Goal: Transaction & Acquisition: Purchase product/service

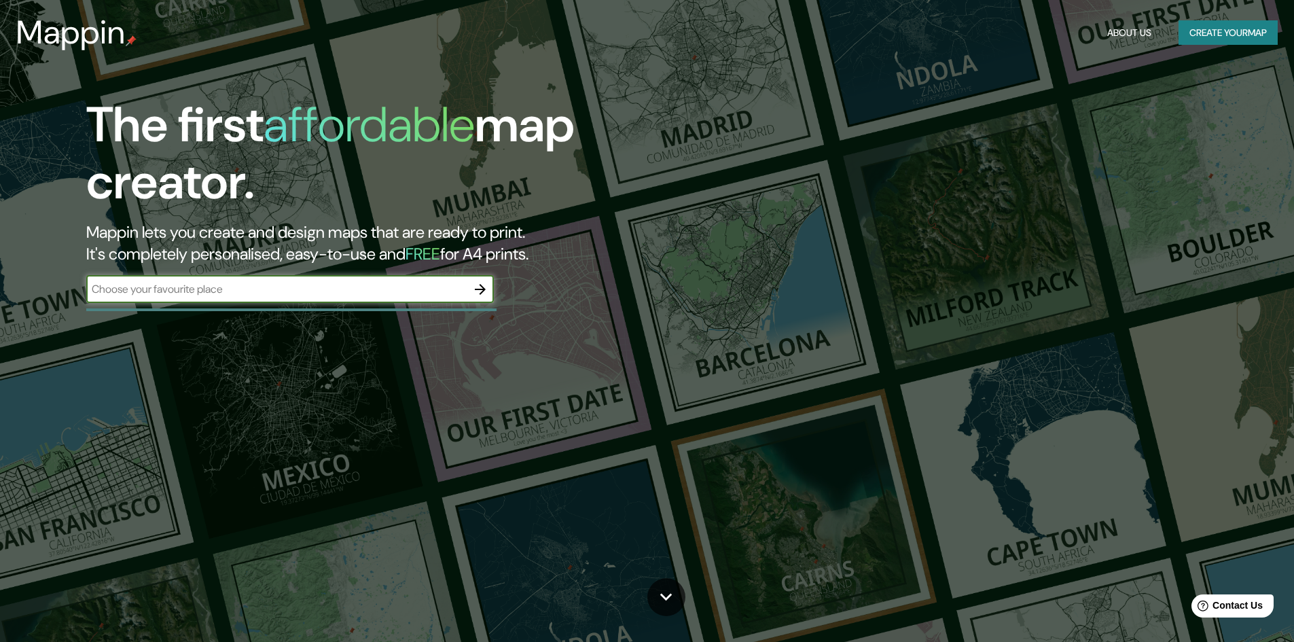
click at [289, 302] on div "​" at bounding box center [289, 289] width 407 height 27
click at [287, 293] on input "text" at bounding box center [276, 289] width 380 height 16
type input "Tigre"
click at [477, 286] on icon "button" at bounding box center [480, 289] width 16 height 16
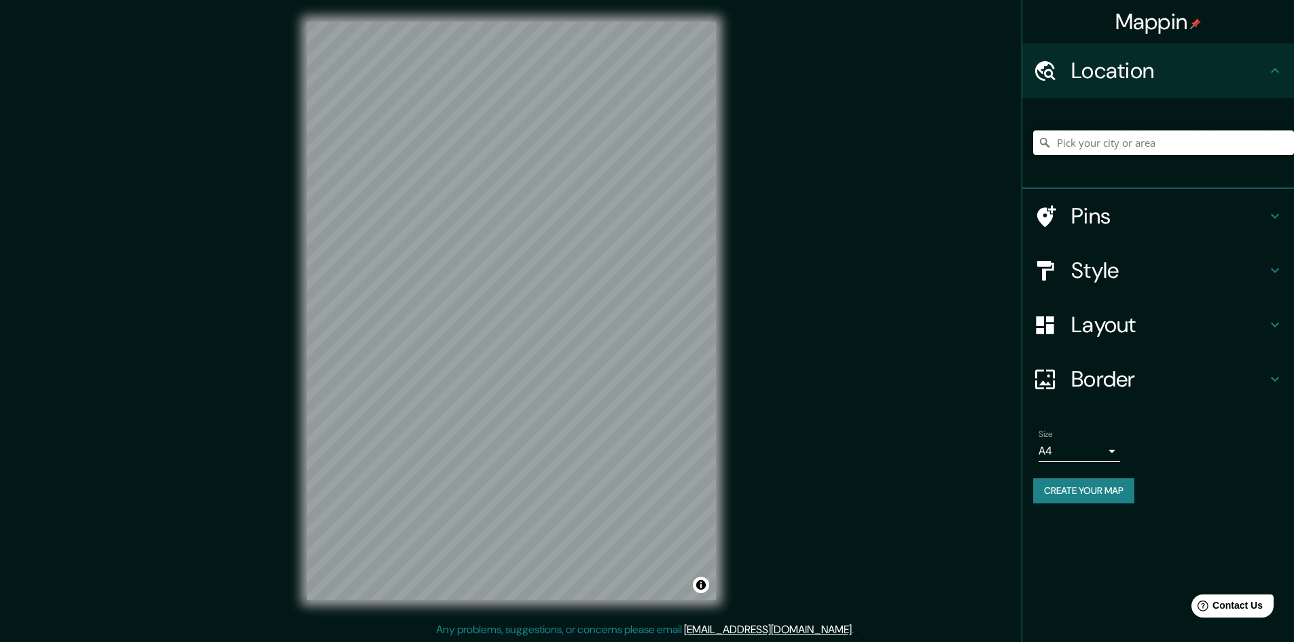
click at [1133, 143] on input "Pick your city or area" at bounding box center [1163, 142] width 261 height 24
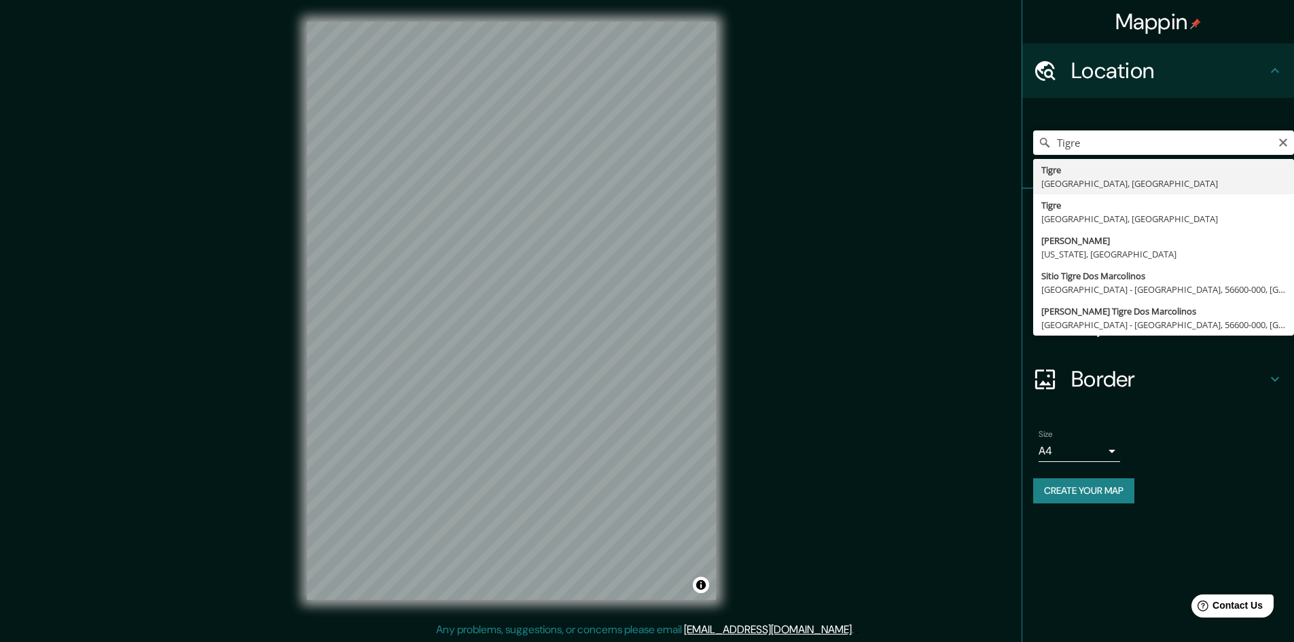
type input "[GEOGRAPHIC_DATA], [GEOGRAPHIC_DATA], [GEOGRAPHIC_DATA]"
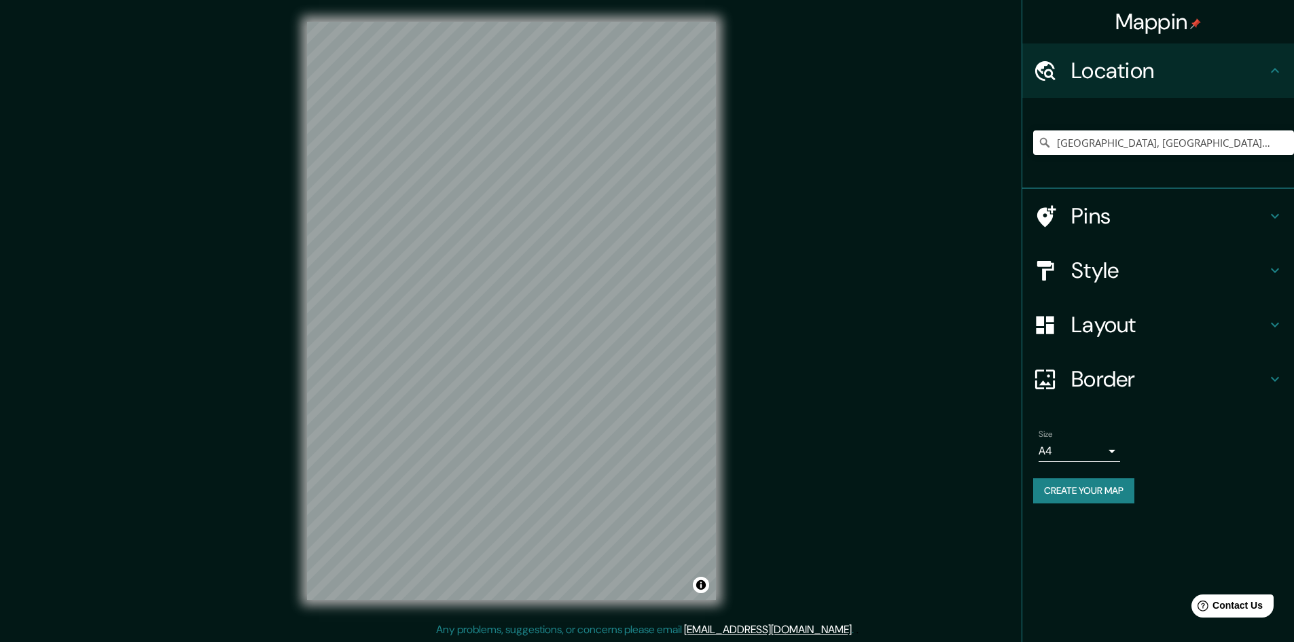
click at [1145, 215] on h4 "Pins" at bounding box center [1169, 215] width 196 height 27
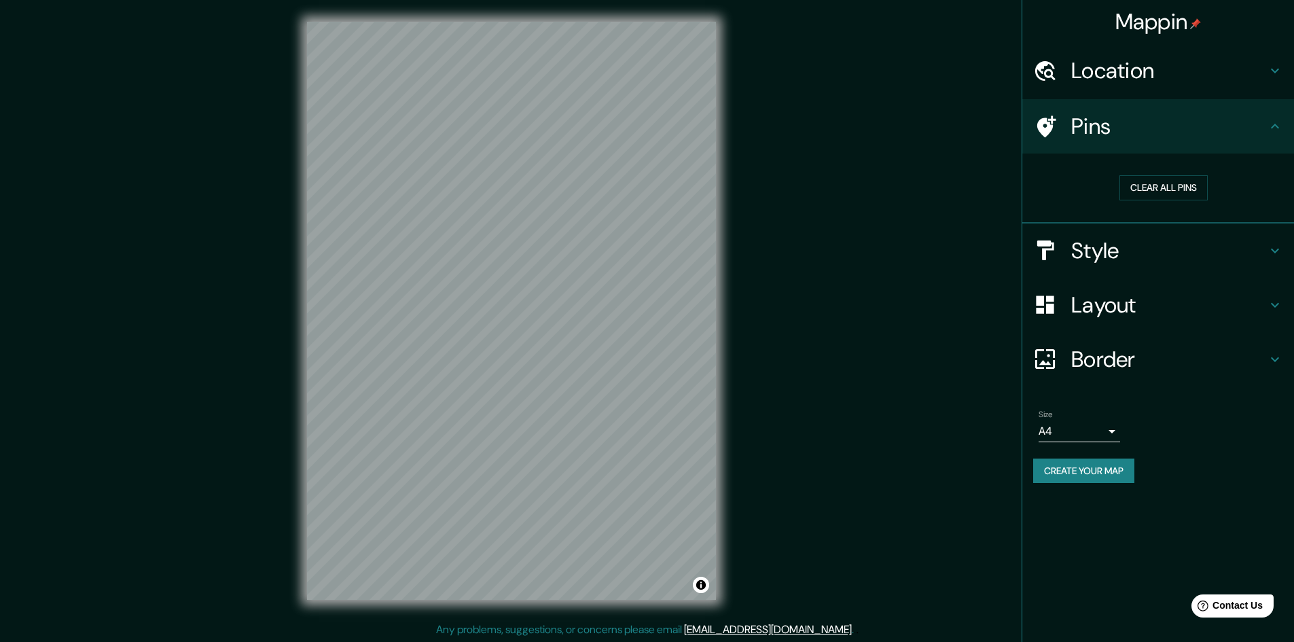
click at [1116, 146] on div "Pins" at bounding box center [1158, 126] width 272 height 54
click at [1106, 84] on h4 "Location" at bounding box center [1169, 70] width 196 height 27
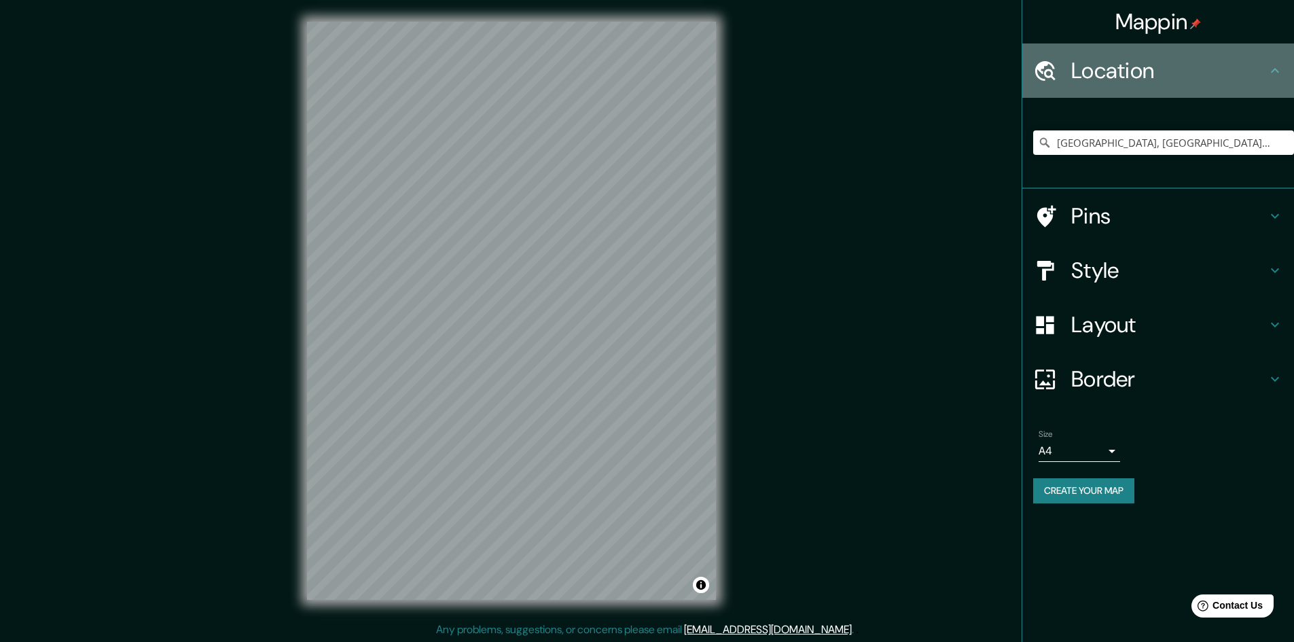
click at [1106, 81] on h4 "Location" at bounding box center [1169, 70] width 196 height 27
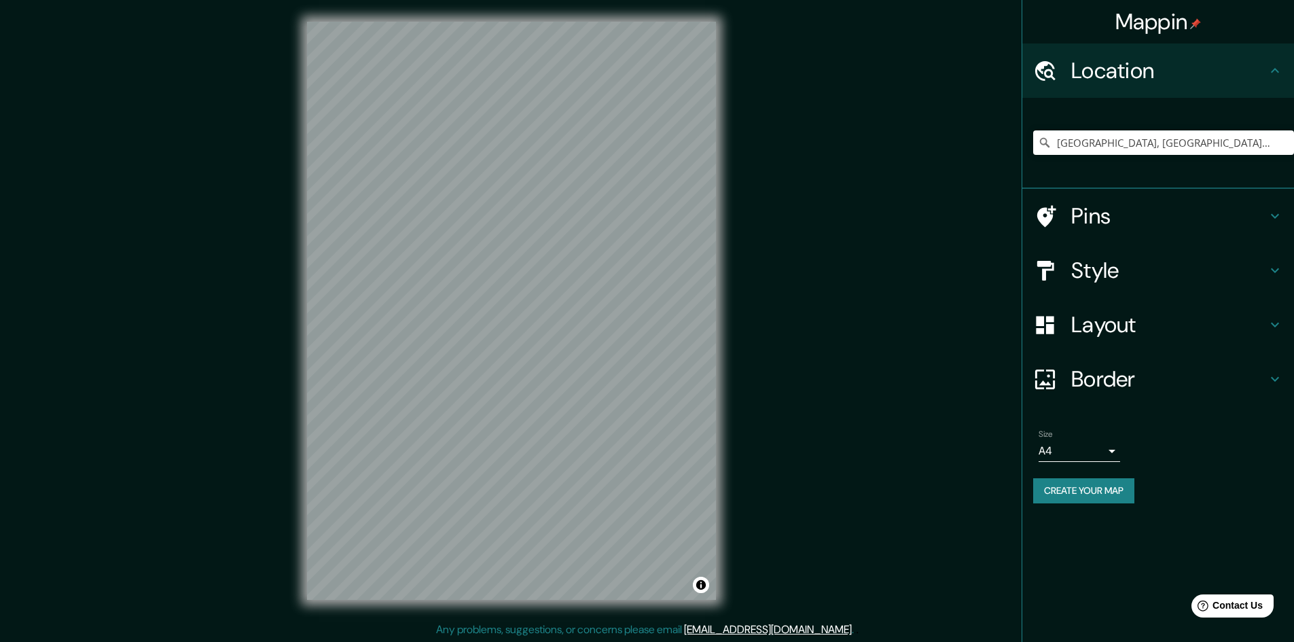
click at [1084, 227] on h4 "Pins" at bounding box center [1169, 215] width 196 height 27
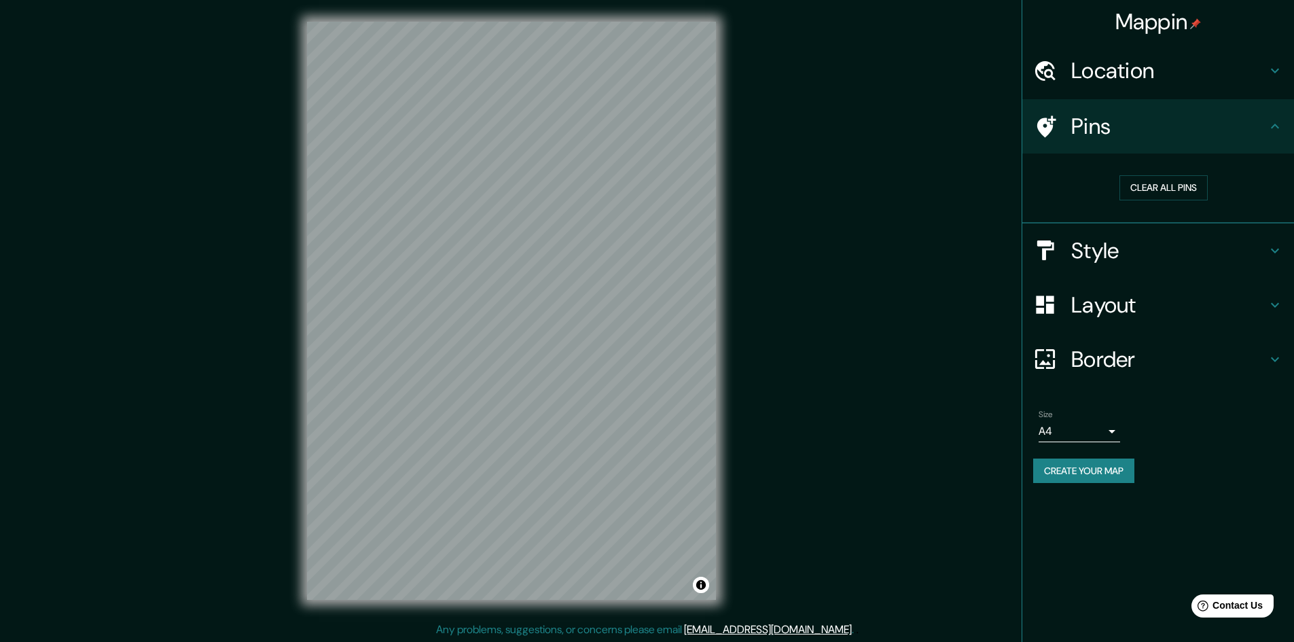
click at [1091, 256] on h4 "Style" at bounding box center [1169, 250] width 196 height 27
click at [1174, 257] on h4 "Style" at bounding box center [1169, 250] width 196 height 27
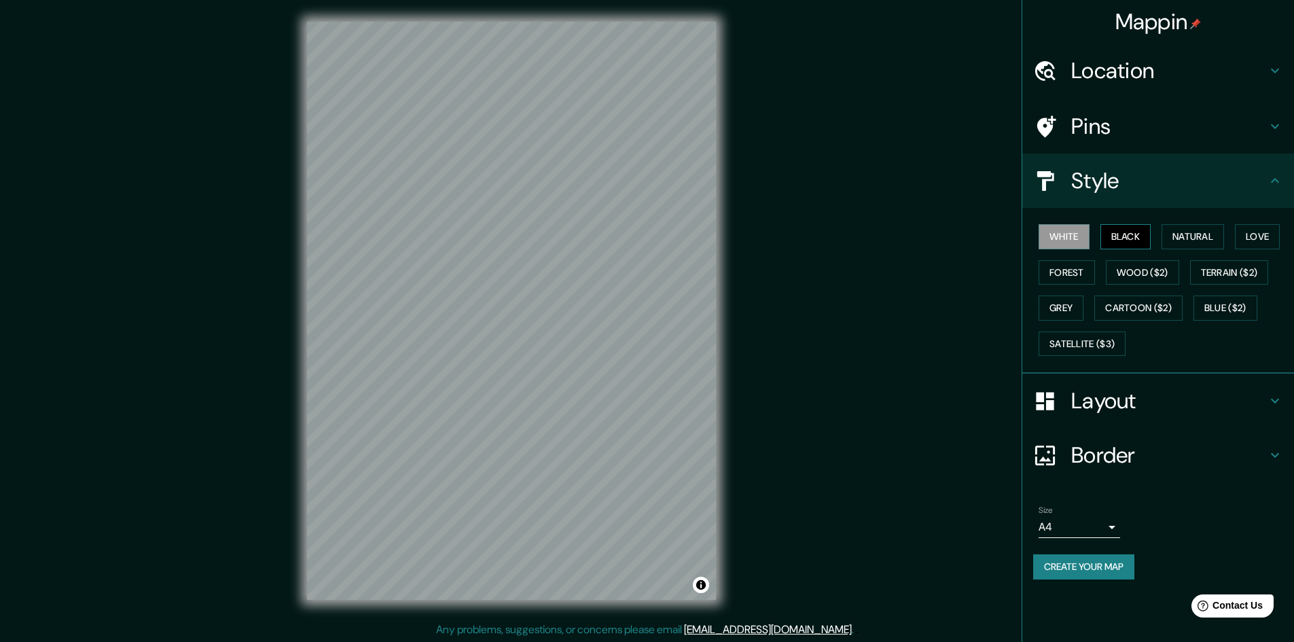
click at [1135, 235] on button "Black" at bounding box center [1125, 236] width 51 height 25
click at [1072, 528] on body "Mappin Location [GEOGRAPHIC_DATA], [GEOGRAPHIC_DATA], [GEOGRAPHIC_DATA] Pins St…" at bounding box center [647, 321] width 1294 height 642
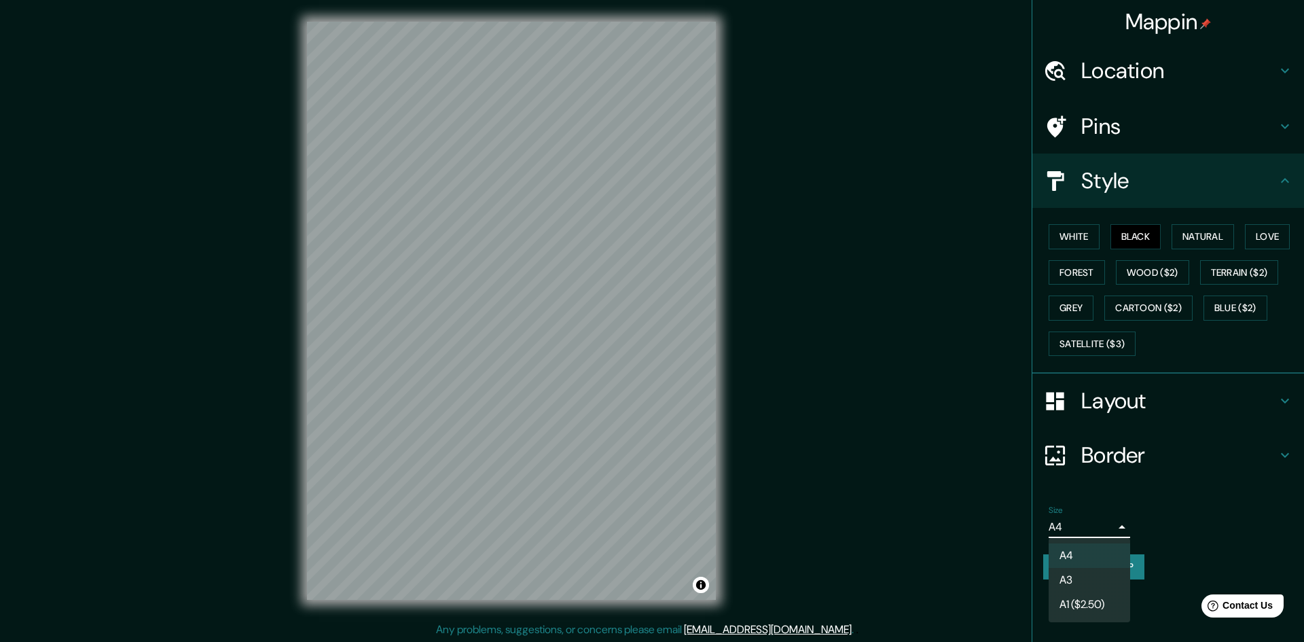
click at [1084, 575] on li "A3" at bounding box center [1088, 580] width 81 height 24
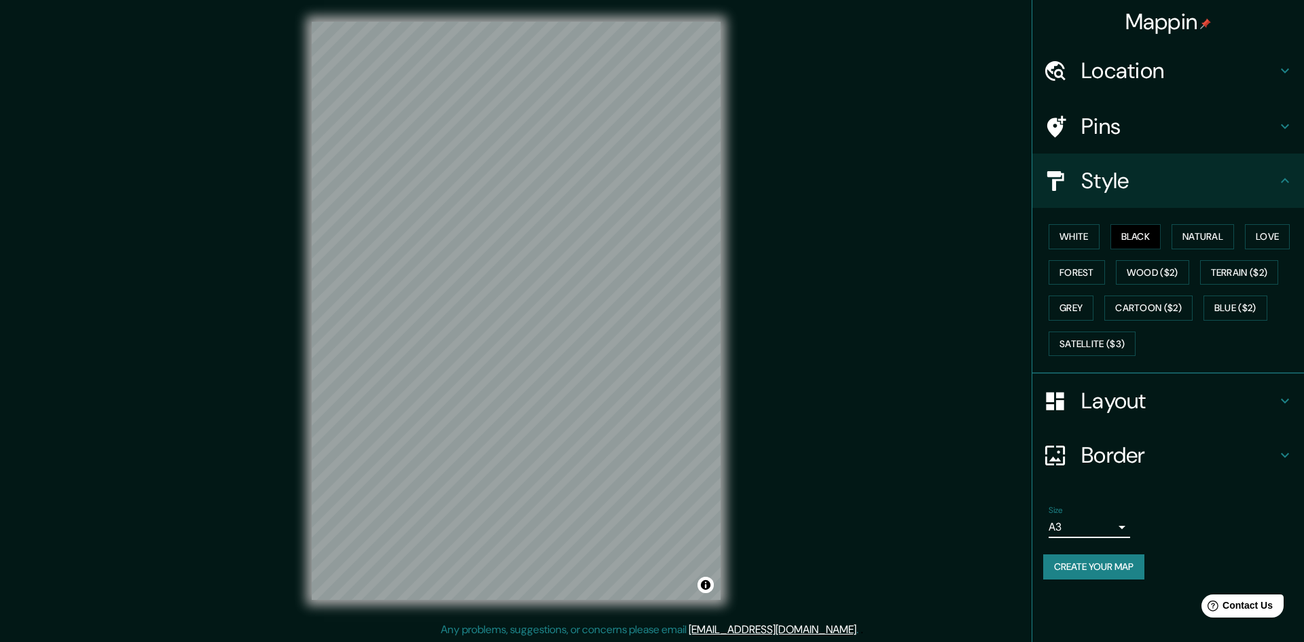
click at [1072, 527] on body "Mappin Location [GEOGRAPHIC_DATA], [GEOGRAPHIC_DATA], [GEOGRAPHIC_DATA] Pins St…" at bounding box center [652, 321] width 1304 height 642
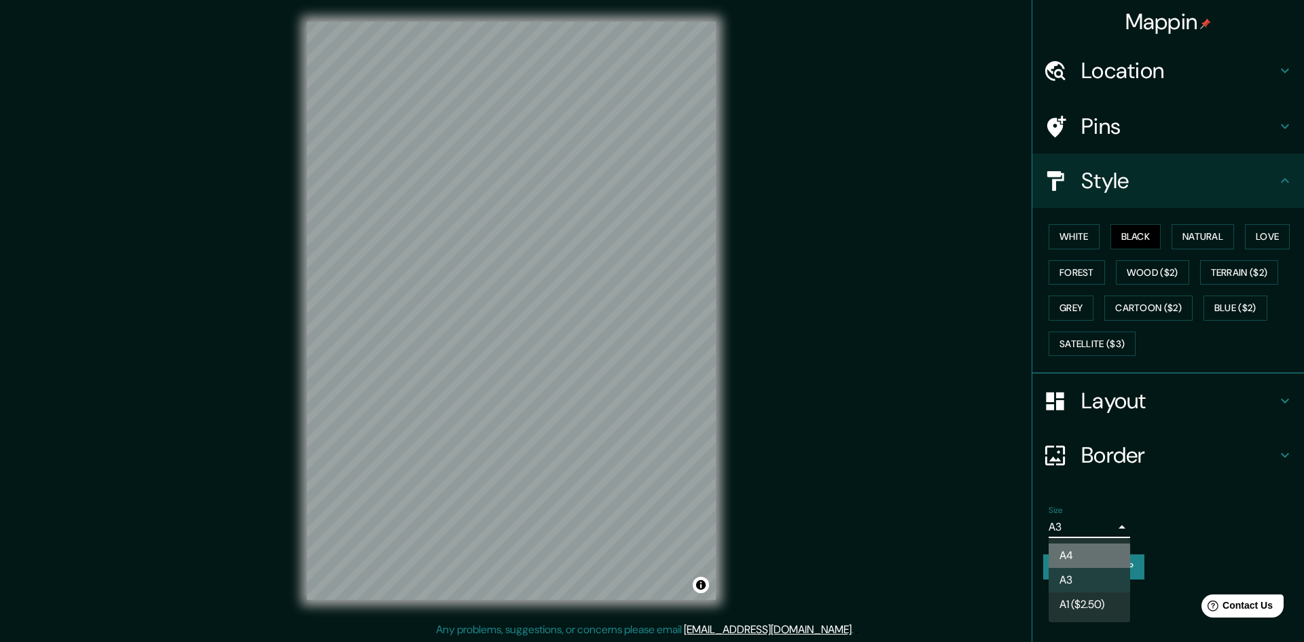
click at [1076, 551] on li "A4" at bounding box center [1088, 555] width 81 height 24
type input "single"
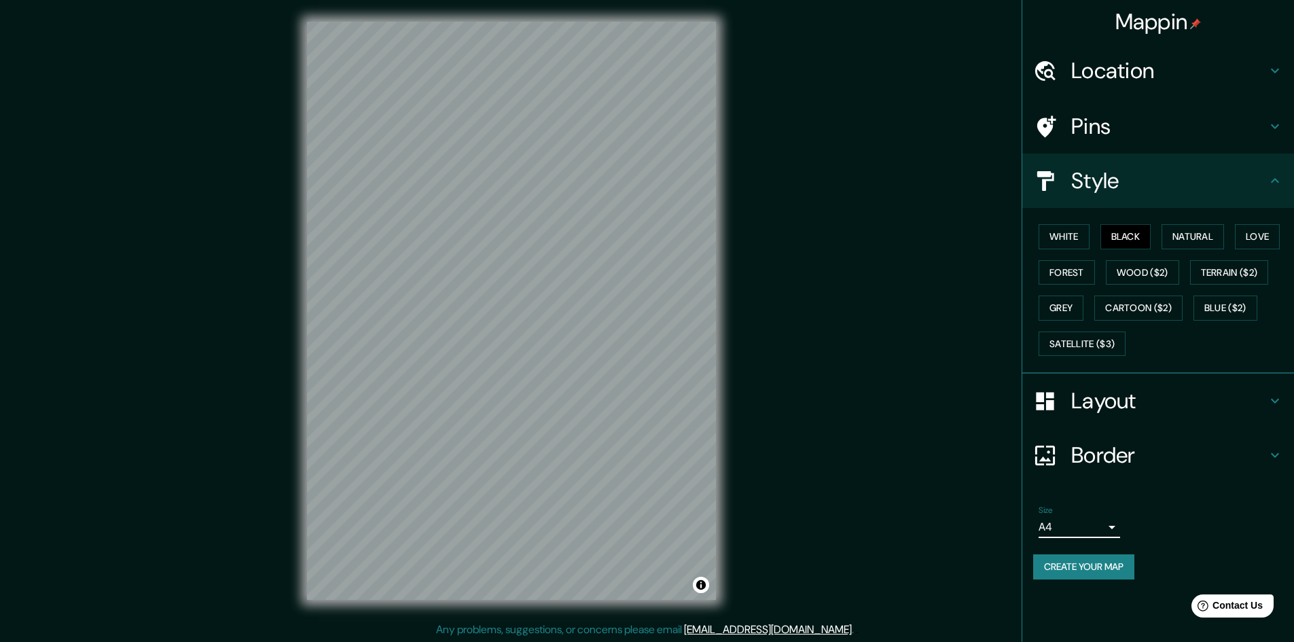
click at [1101, 403] on h4 "Layout" at bounding box center [1169, 400] width 196 height 27
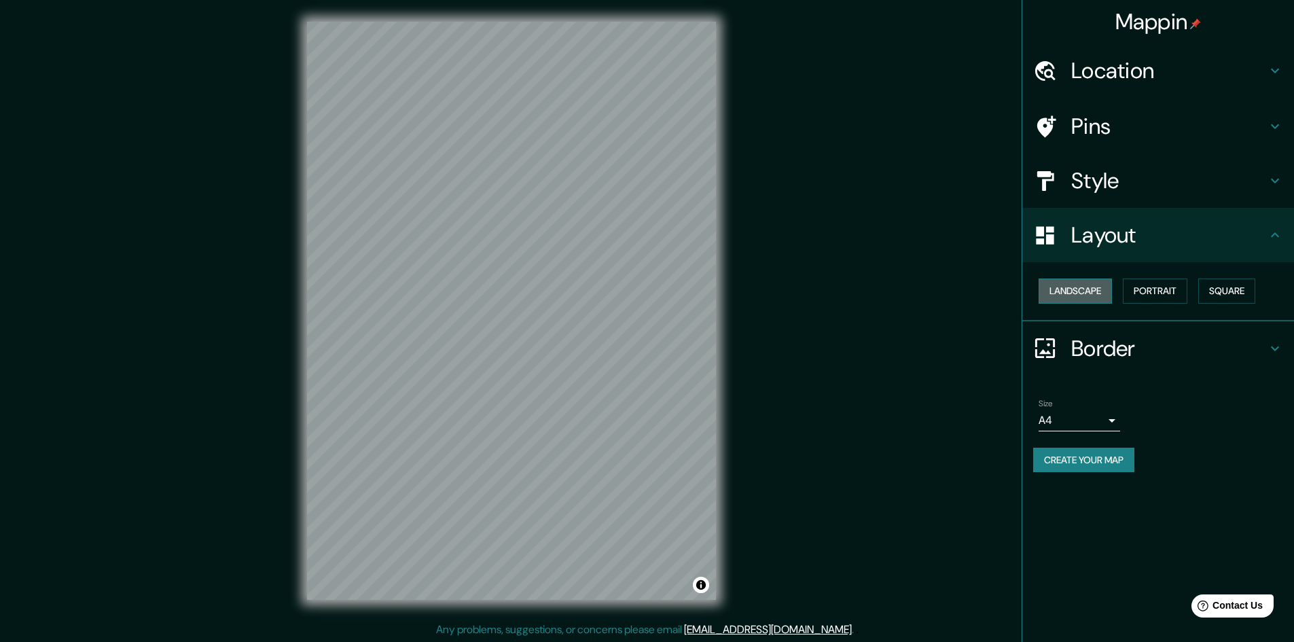
click at [1084, 286] on button "Landscape" at bounding box center [1074, 290] width 73 height 25
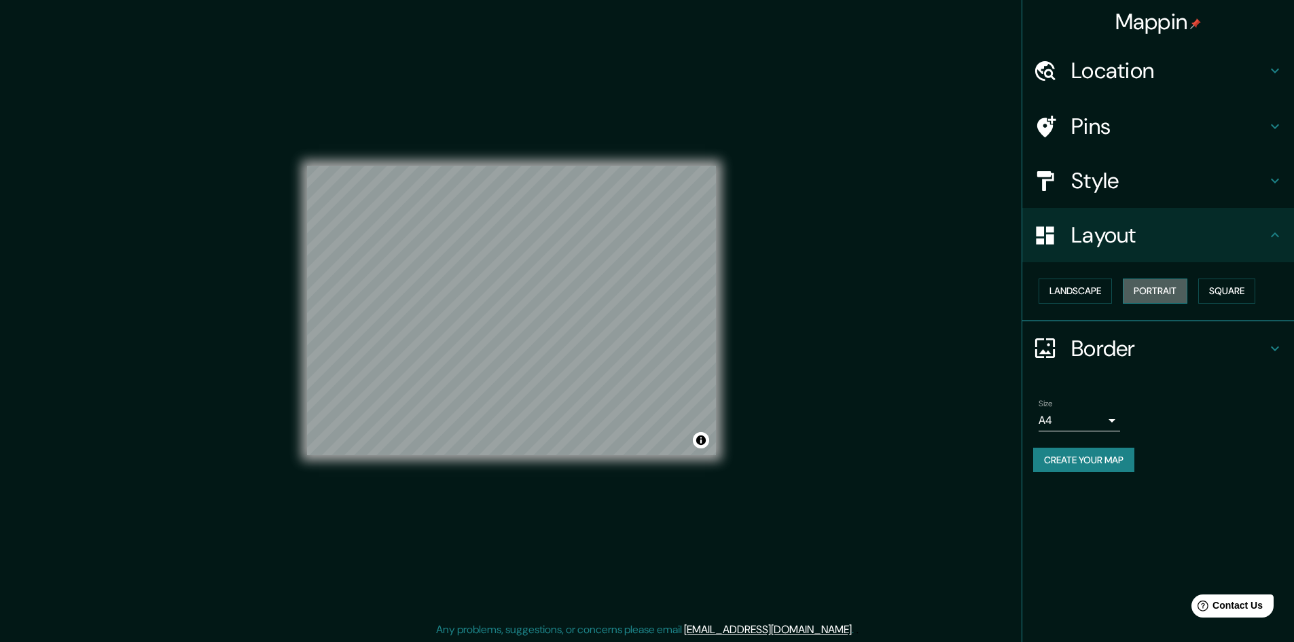
click at [1142, 291] on button "Portrait" at bounding box center [1154, 290] width 65 height 25
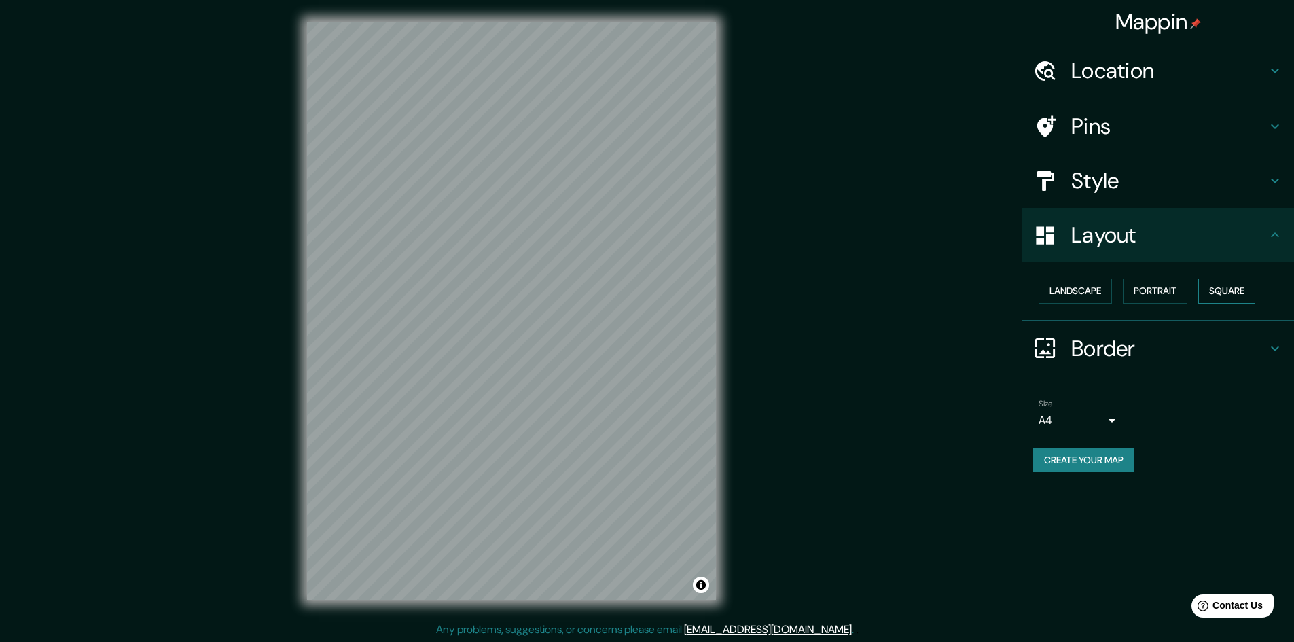
click at [1254, 295] on button "Square" at bounding box center [1226, 290] width 57 height 25
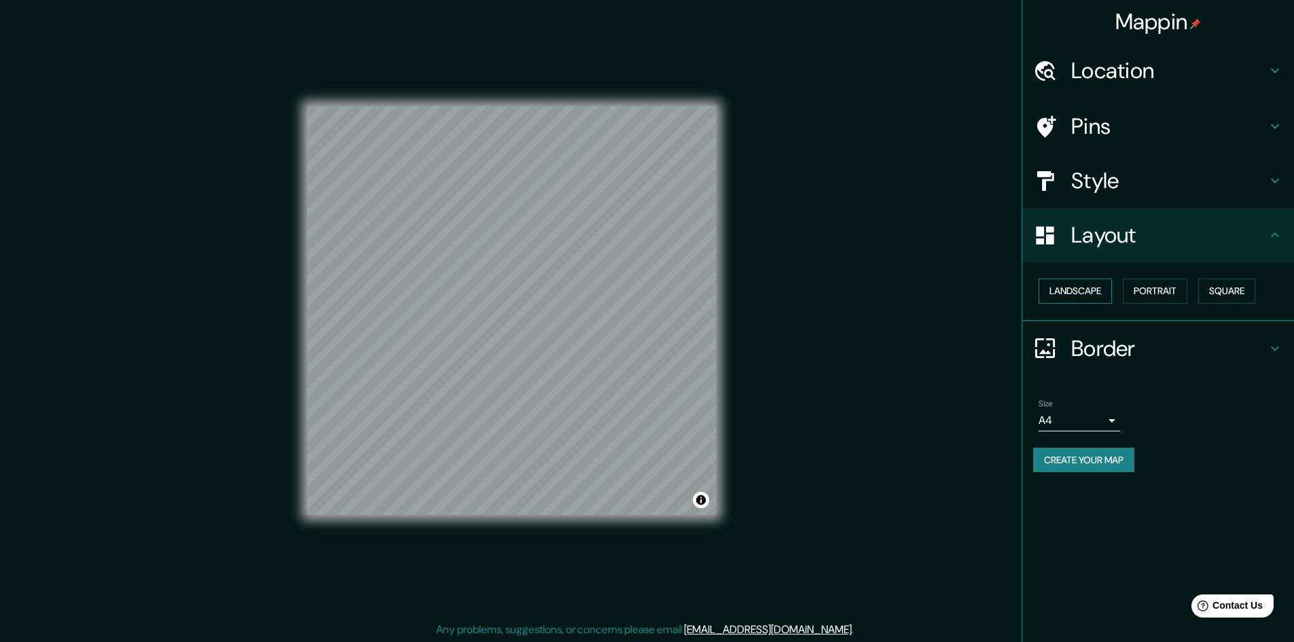
click at [1065, 295] on button "Landscape" at bounding box center [1074, 290] width 73 height 25
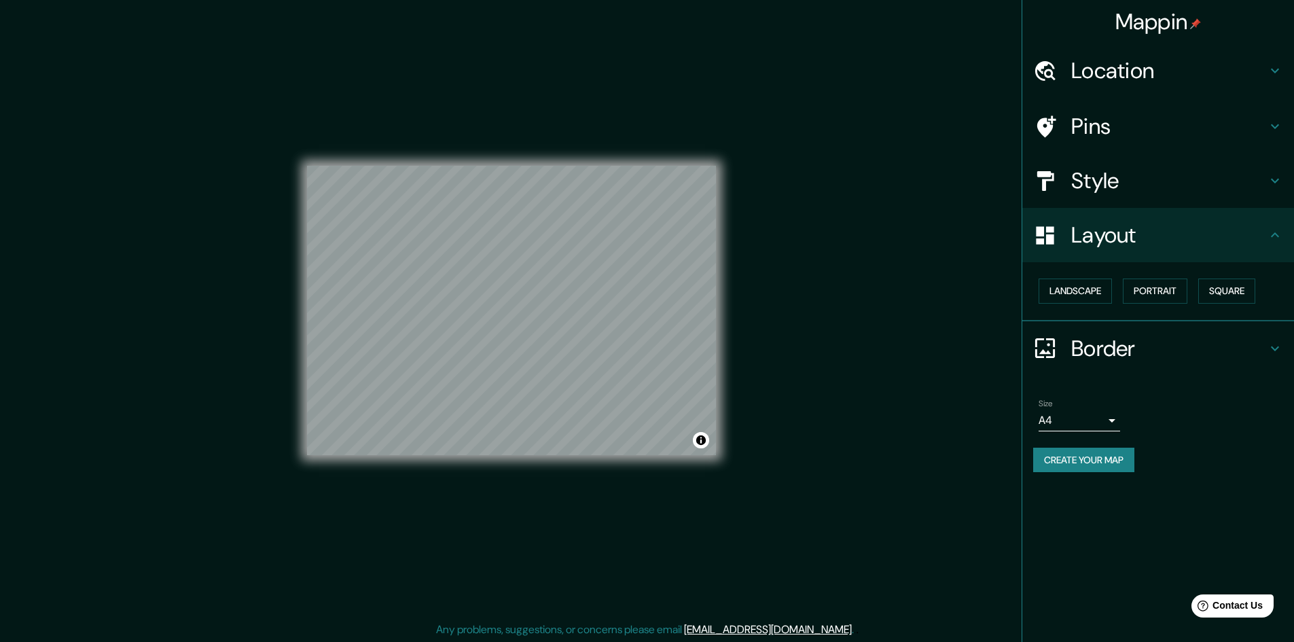
click at [828, 380] on div "Mappin Location [GEOGRAPHIC_DATA], [GEOGRAPHIC_DATA], [GEOGRAPHIC_DATA] Pins St…" at bounding box center [647, 321] width 1294 height 643
click at [1087, 188] on h4 "Style" at bounding box center [1169, 180] width 196 height 27
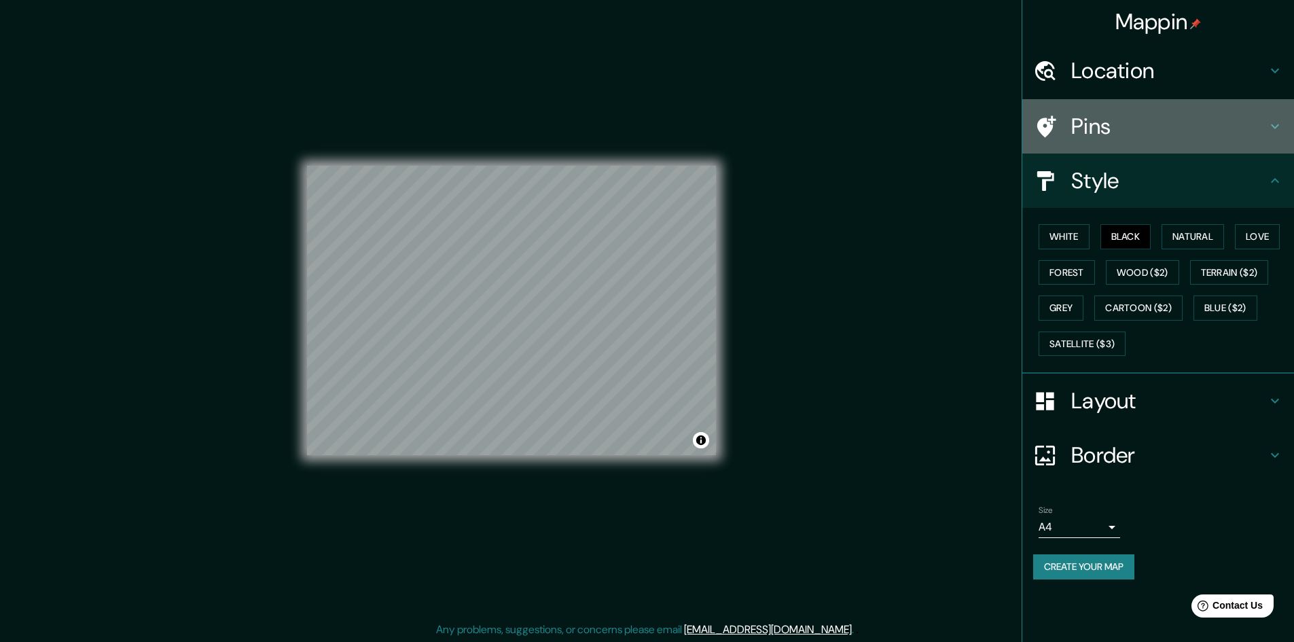
click at [1084, 141] on div "Pins" at bounding box center [1158, 126] width 272 height 54
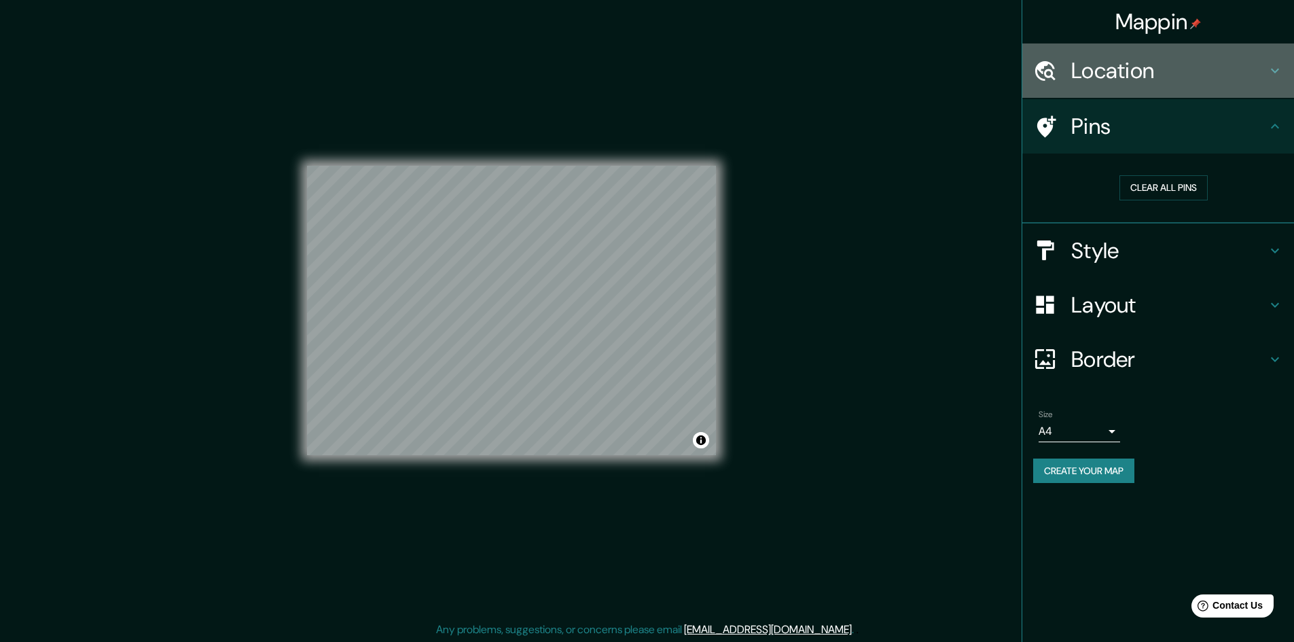
click at [1080, 88] on div "Location" at bounding box center [1158, 70] width 272 height 54
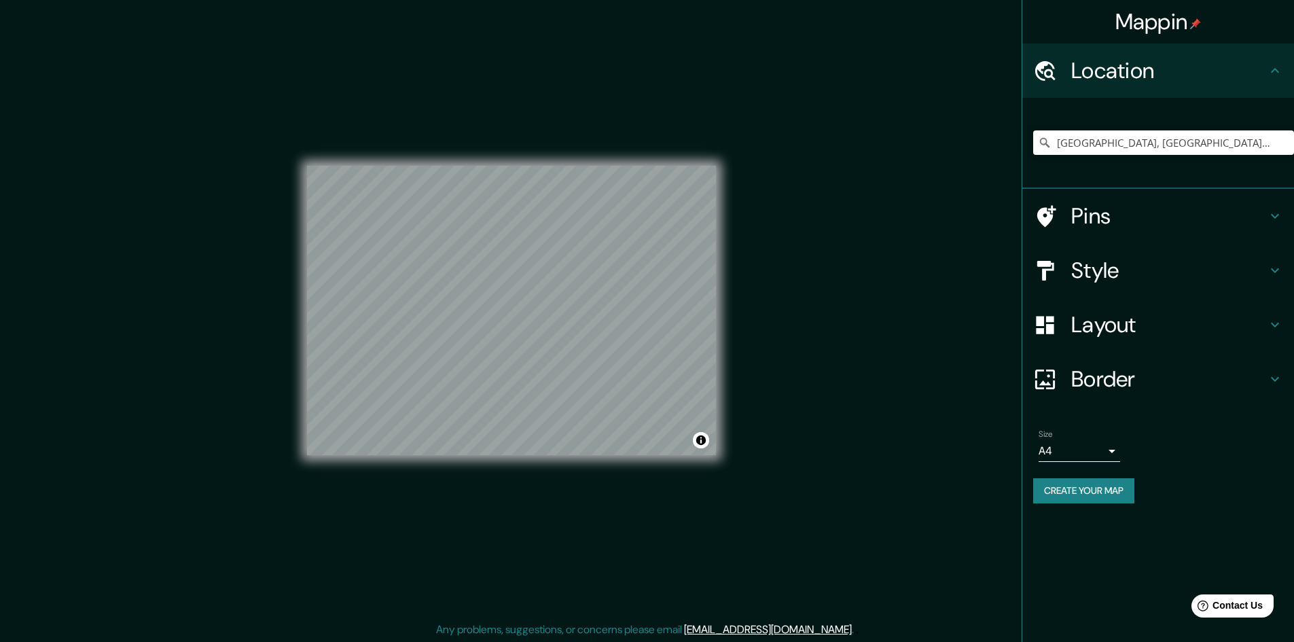
scroll to position [1, 0]
